Goal: Check status: Check status

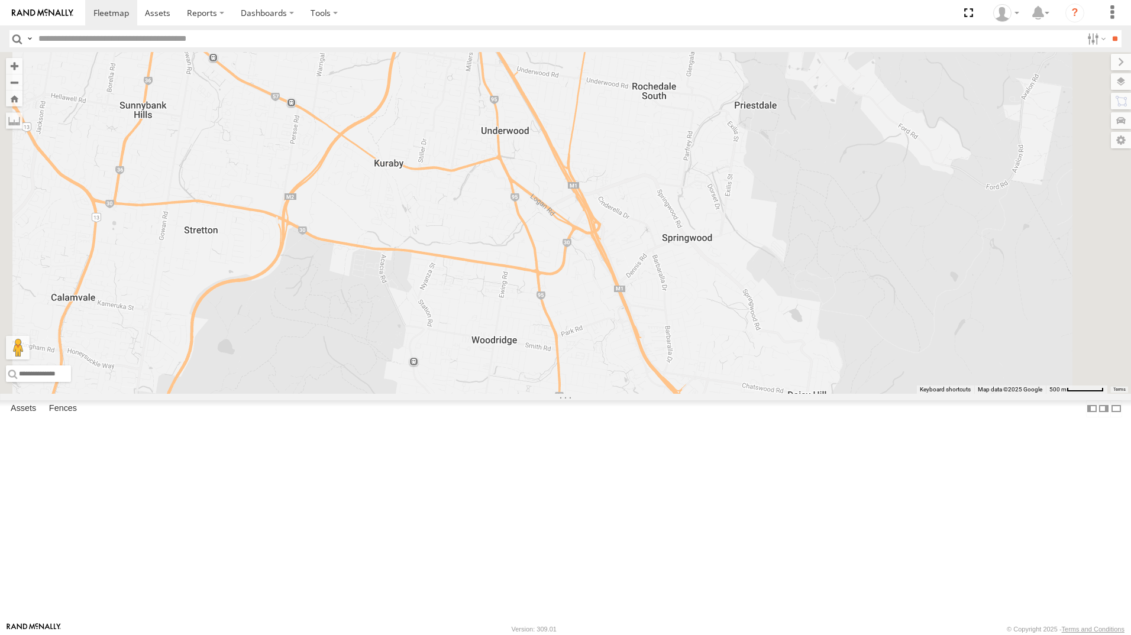
scroll to position [69, 0]
drag, startPoint x: 90, startPoint y: 375, endPoint x: 227, endPoint y: 374, distance: 137.2
click at [0, 0] on div "[PERSON_NAME] - 842JY2" at bounding box center [0, 0] width 0 height 0
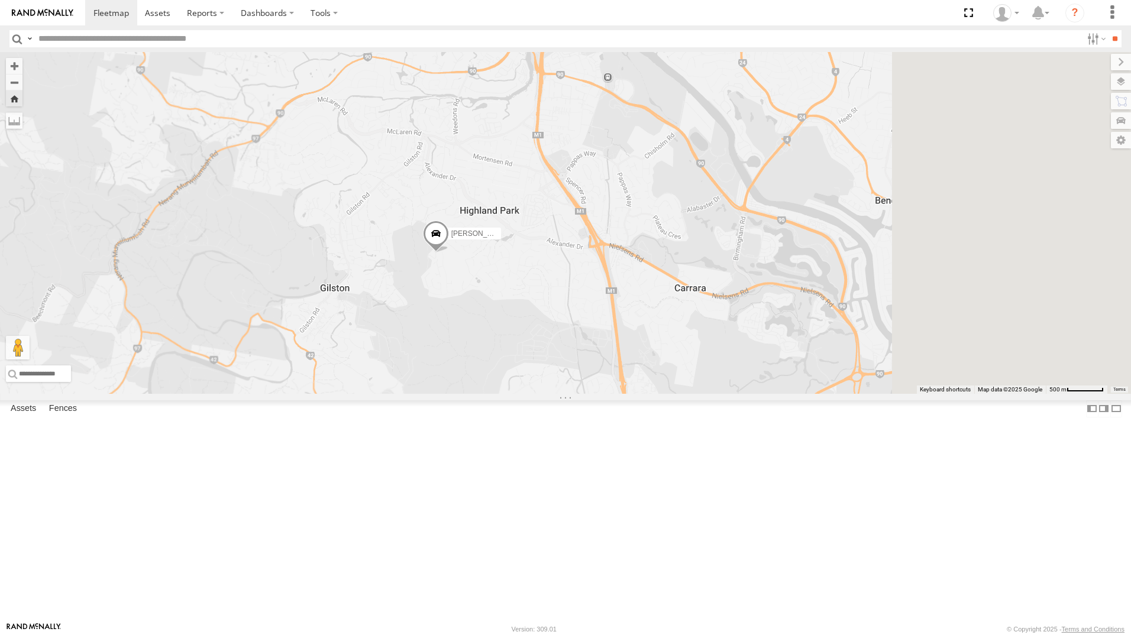
drag, startPoint x: 929, startPoint y: 316, endPoint x: 694, endPoint y: 387, distance: 245.8
click at [694, 387] on div "[PERSON_NAME] - 842JY2" at bounding box center [565, 223] width 1131 height 342
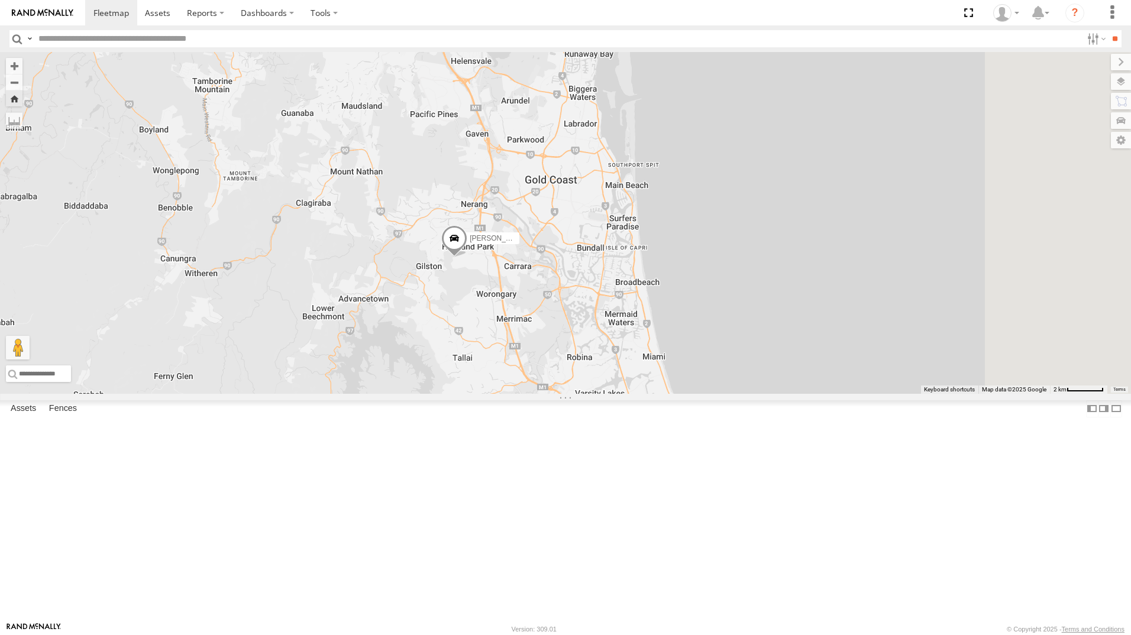
drag, startPoint x: 777, startPoint y: 384, endPoint x: 678, endPoint y: 396, distance: 100.1
click at [678, 394] on div "[PERSON_NAME] - 842JY2" at bounding box center [565, 223] width 1131 height 342
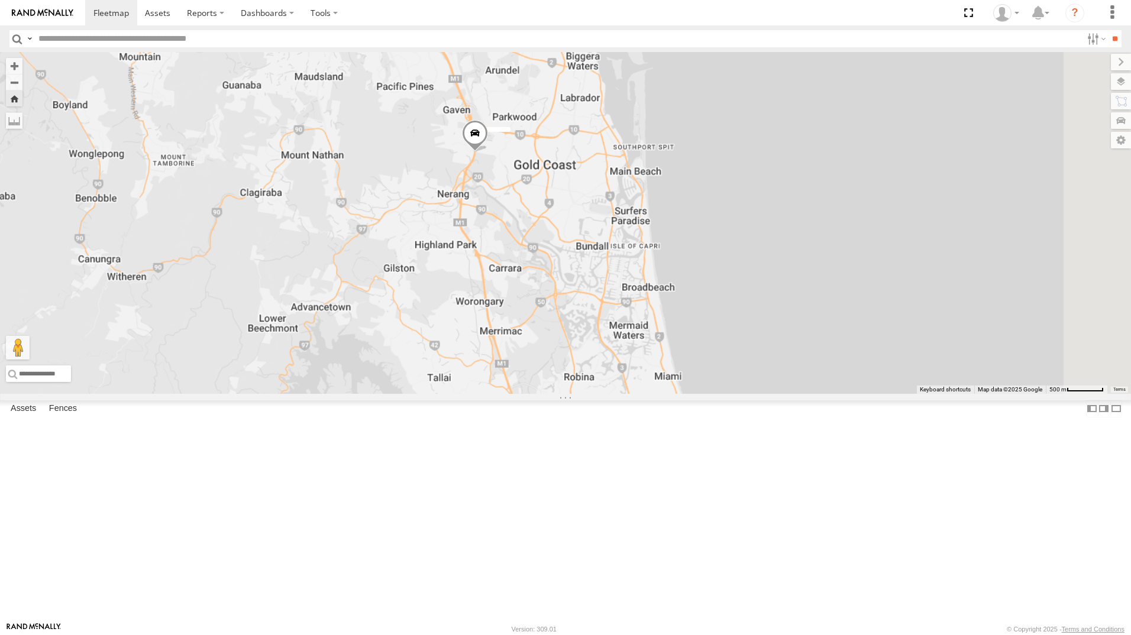
scroll to position [0, 0]
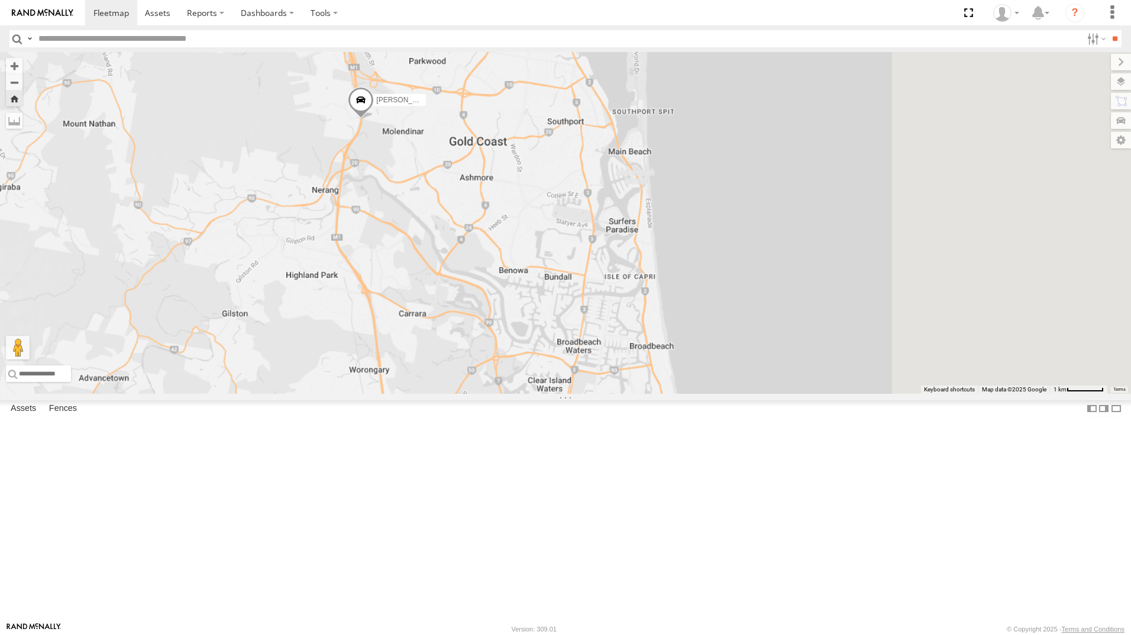
drag, startPoint x: 757, startPoint y: 338, endPoint x: 569, endPoint y: 422, distance: 206.7
click at [587, 394] on div "[PERSON_NAME] - 842JY2" at bounding box center [565, 223] width 1131 height 342
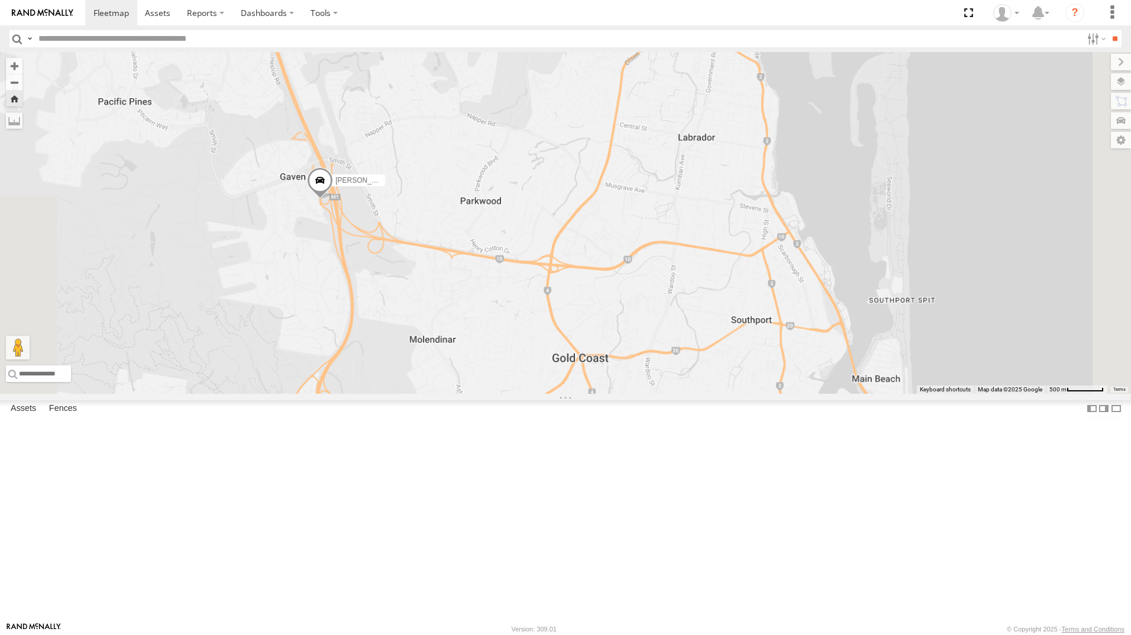
drag, startPoint x: 496, startPoint y: 289, endPoint x: 489, endPoint y: 416, distance: 127.3
click at [489, 394] on div "[PERSON_NAME] - 842JY2" at bounding box center [565, 223] width 1131 height 342
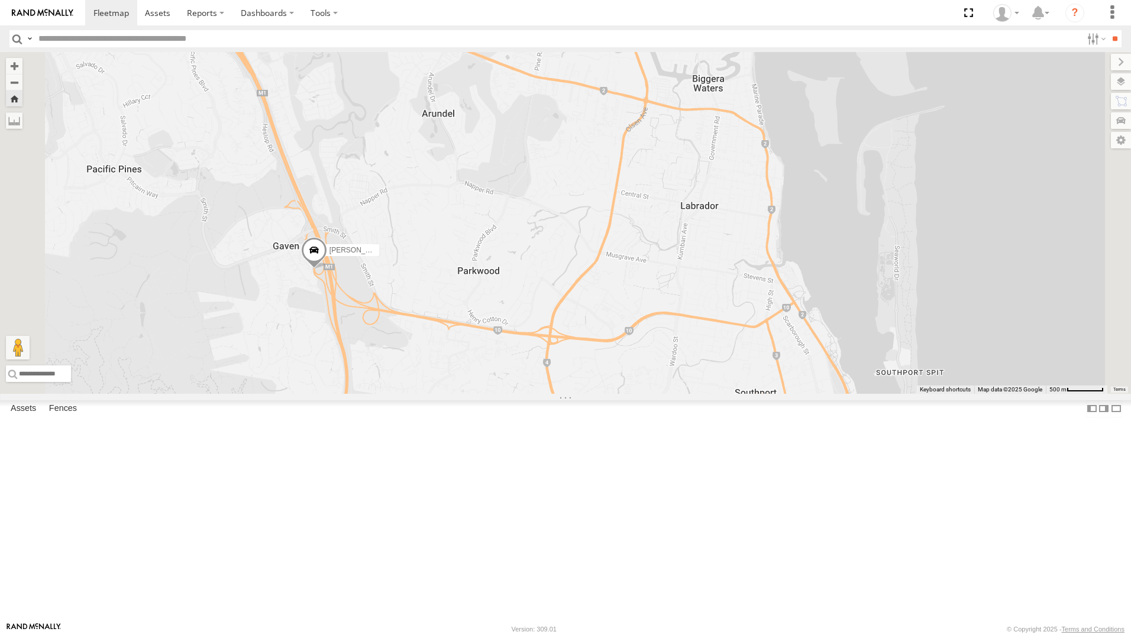
click at [327, 269] on span at bounding box center [314, 253] width 26 height 32
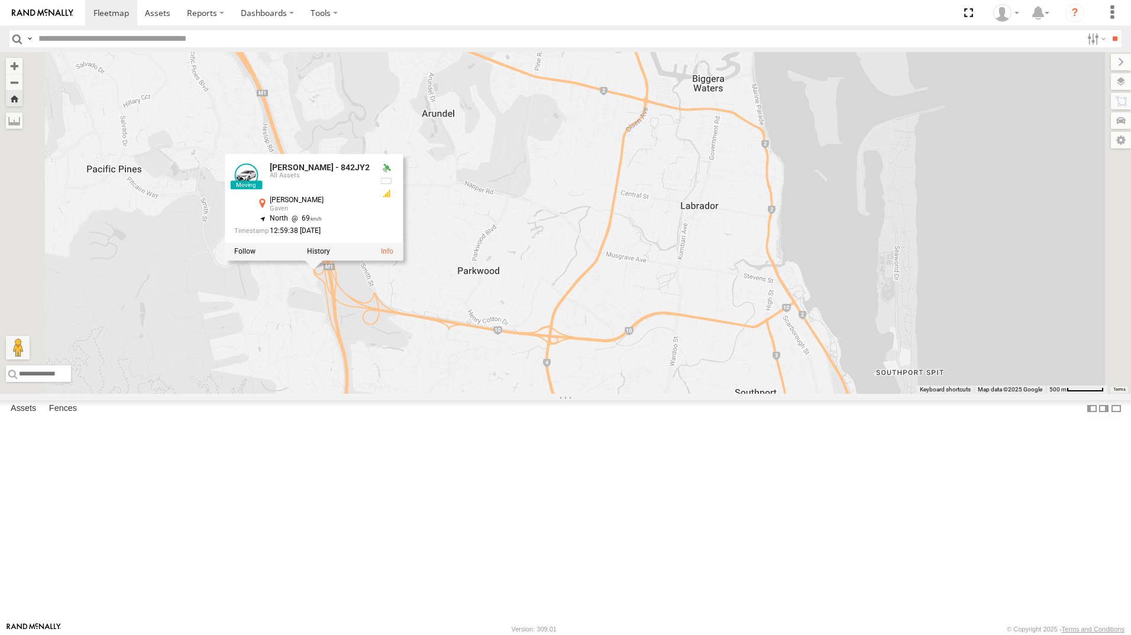
click at [614, 394] on div "[PERSON_NAME] - 842JY2 [PERSON_NAME] - 842JY2 All Assets [PERSON_NAME] Ct [PERS…" at bounding box center [565, 223] width 1131 height 342
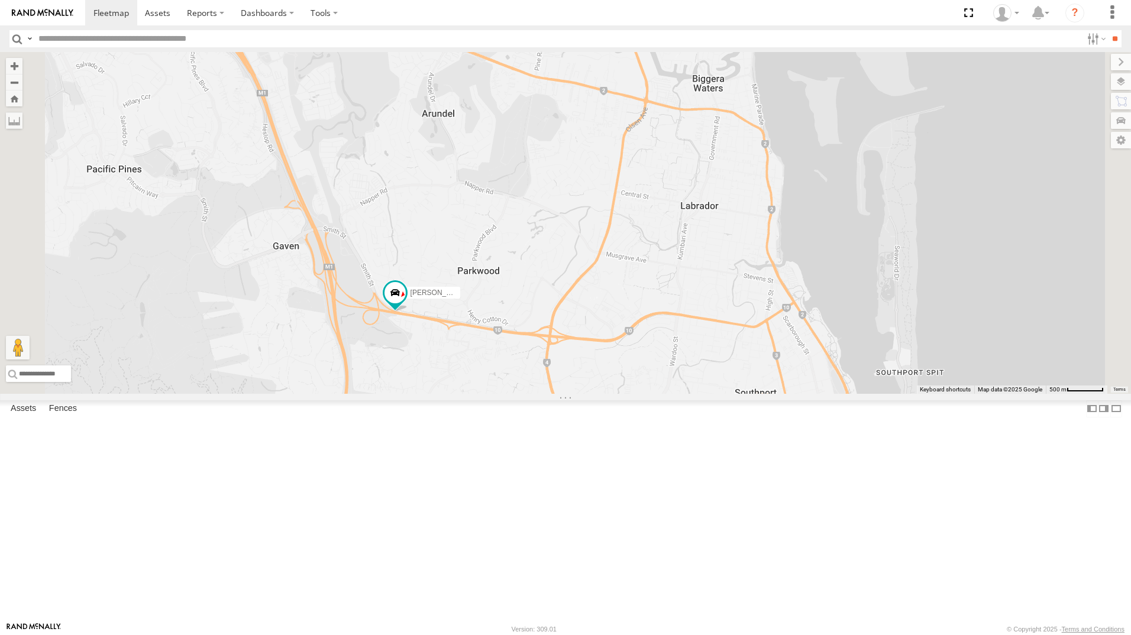
drag, startPoint x: 76, startPoint y: 148, endPoint x: 439, endPoint y: 271, distance: 384.1
click at [0, 0] on div "All Assets" at bounding box center [0, 0] width 0 height 0
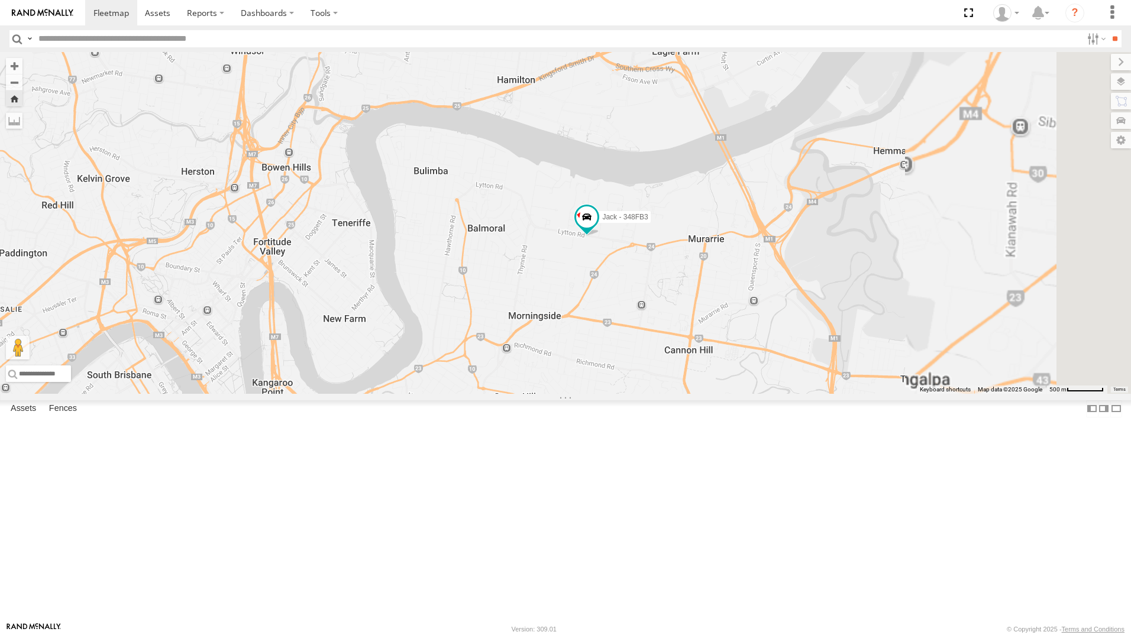
drag, startPoint x: 752, startPoint y: 275, endPoint x: 652, endPoint y: 239, distance: 106.0
click at [652, 239] on div "Jack - 348FB3" at bounding box center [565, 223] width 1131 height 342
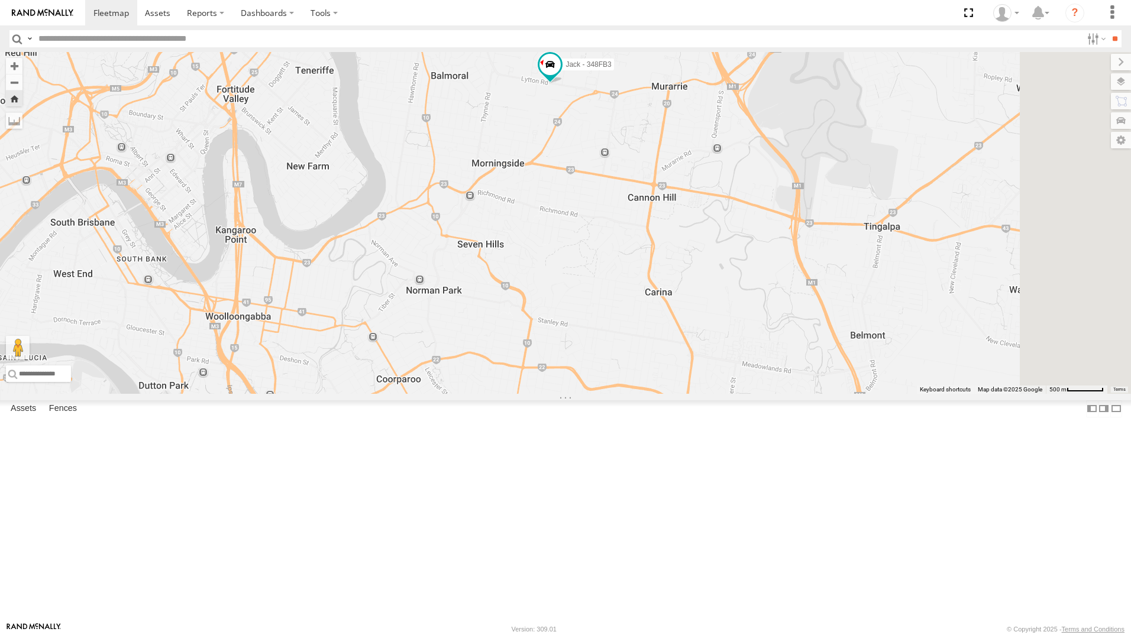
drag, startPoint x: 711, startPoint y: 410, endPoint x: 691, endPoint y: 250, distance: 161.6
click at [688, 254] on div "Jack - 348FB3" at bounding box center [565, 223] width 1131 height 342
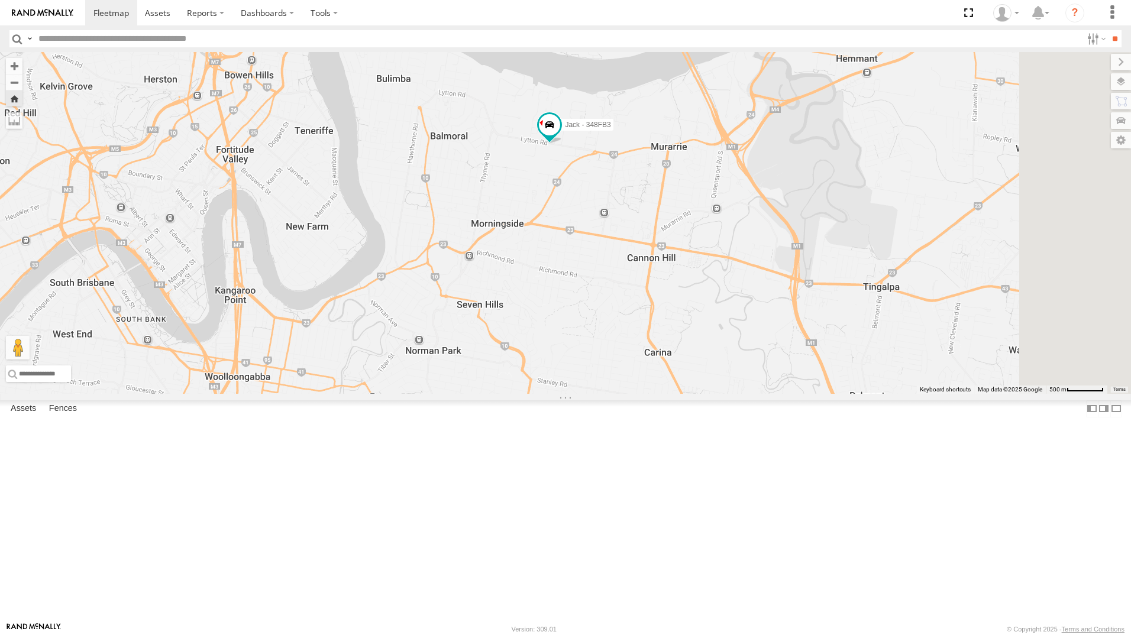
drag, startPoint x: 626, startPoint y: 501, endPoint x: 474, endPoint y: 516, distance: 152.6
click at [617, 394] on div "Jack - 348FB3" at bounding box center [565, 223] width 1131 height 342
